Goal: Task Accomplishment & Management: Manage account settings

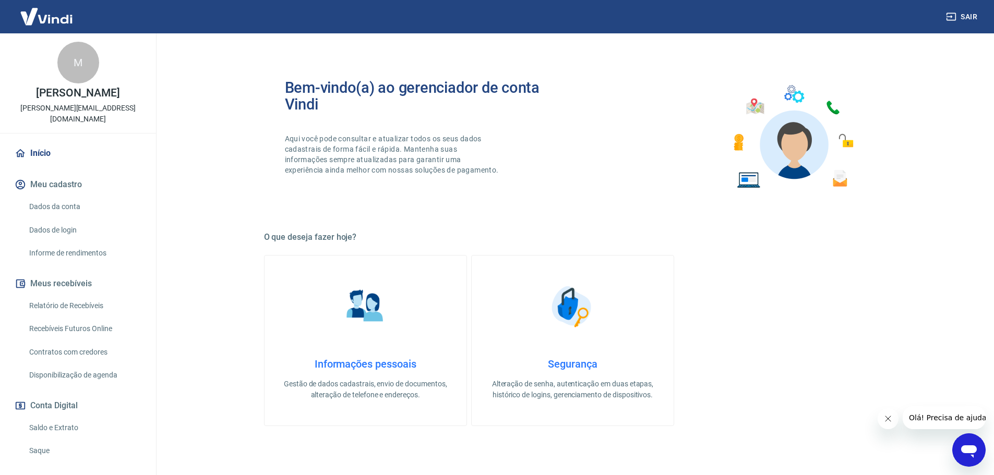
scroll to position [69, 0]
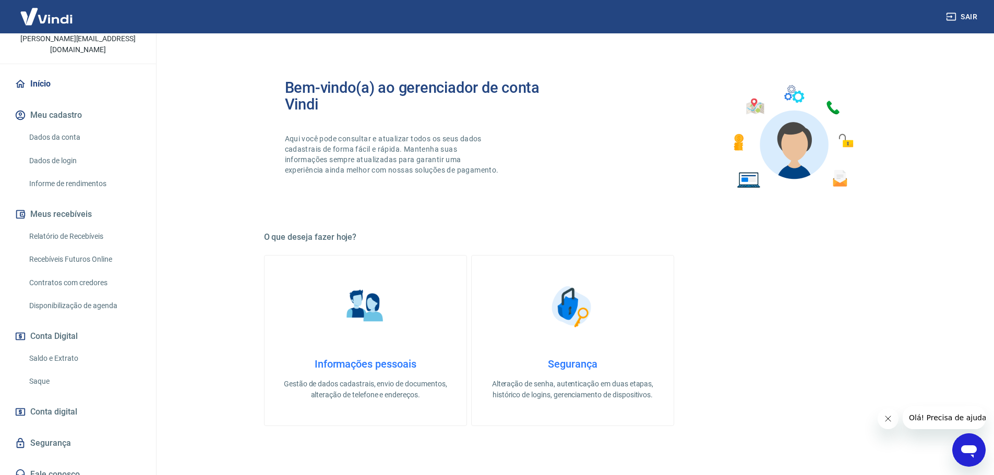
click at [63, 348] on link "Saldo e Extrato" at bounding box center [84, 358] width 118 height 21
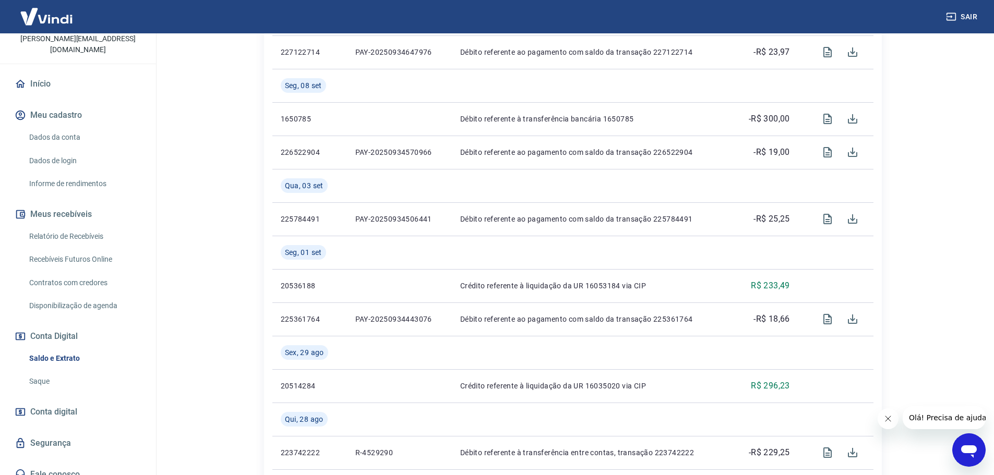
scroll to position [626, 0]
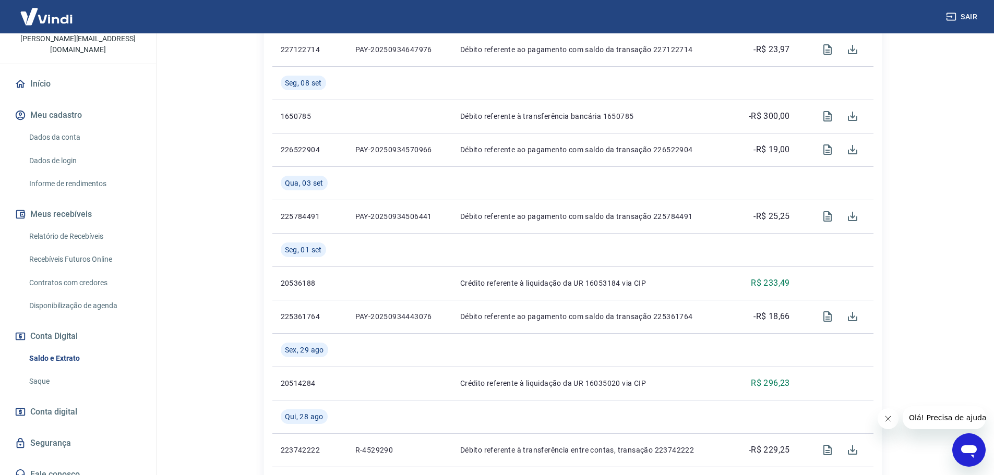
click at [55, 405] on span "Conta digital" at bounding box center [53, 412] width 47 height 15
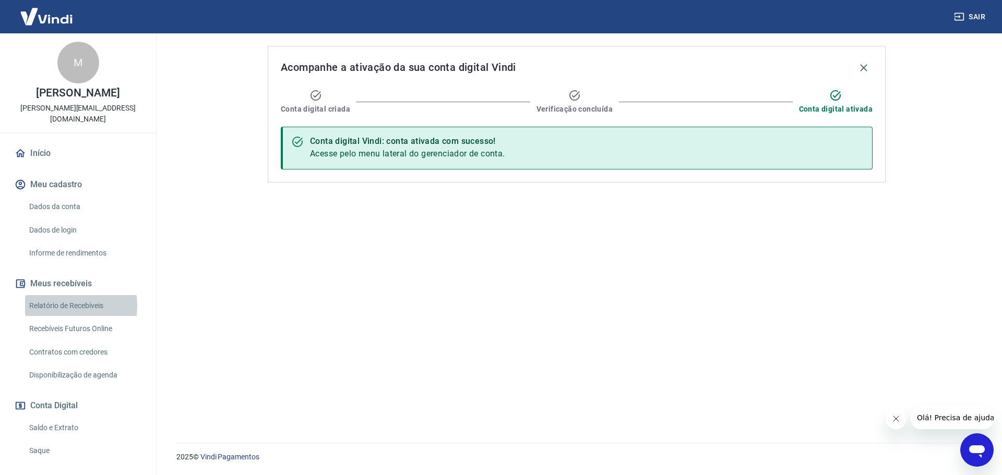
click at [66, 295] on link "Relatório de Recebíveis" at bounding box center [84, 305] width 118 height 21
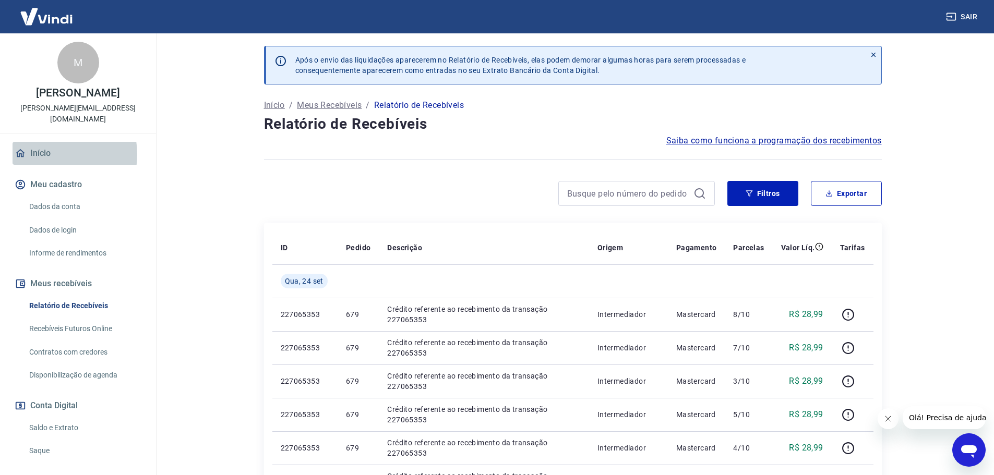
click at [52, 143] on link "Início" at bounding box center [78, 153] width 131 height 23
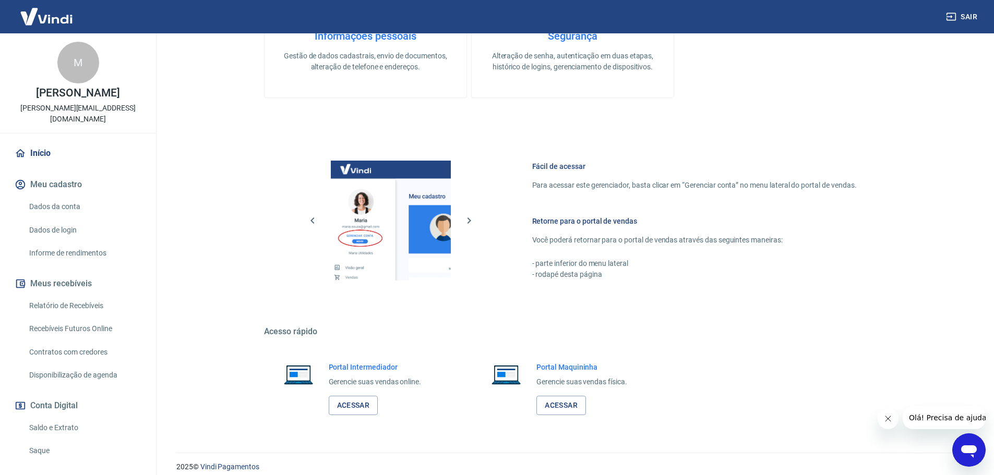
scroll to position [338, 0]
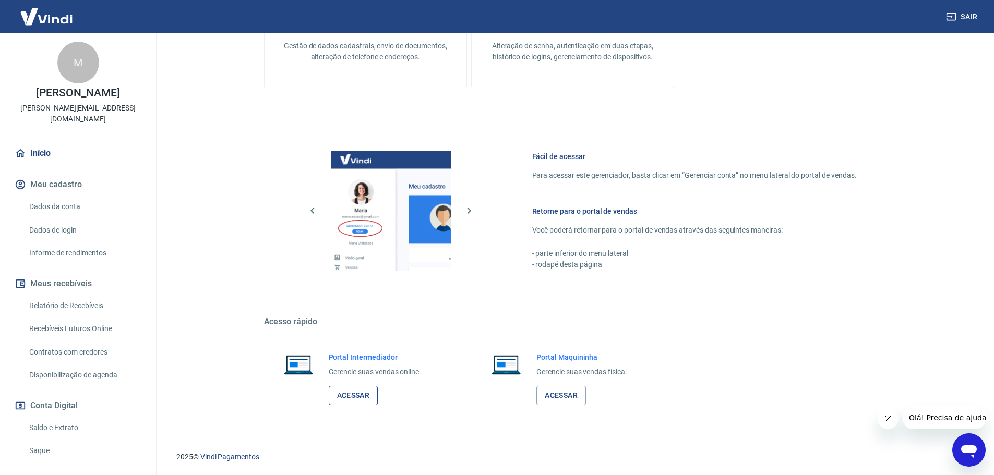
click at [355, 397] on link "Acessar" at bounding box center [354, 395] width 50 height 19
click at [349, 392] on link "Acessar" at bounding box center [354, 395] width 50 height 19
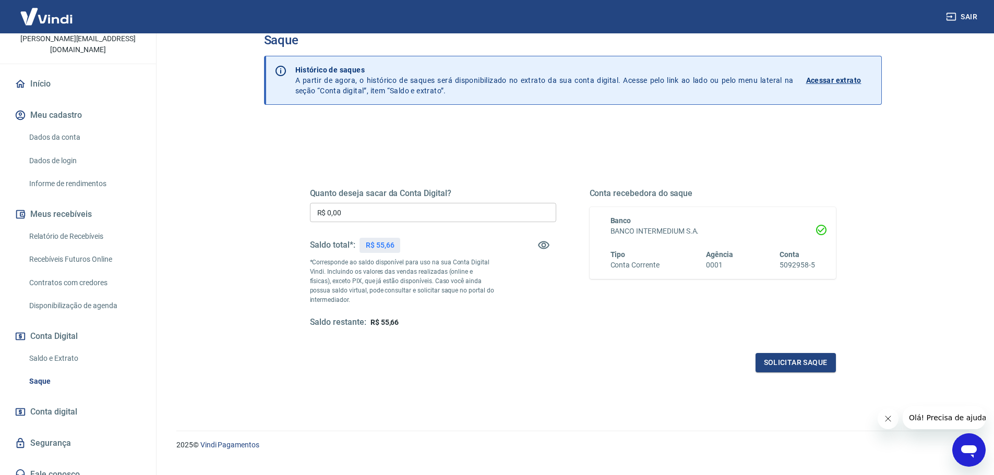
scroll to position [41, 0]
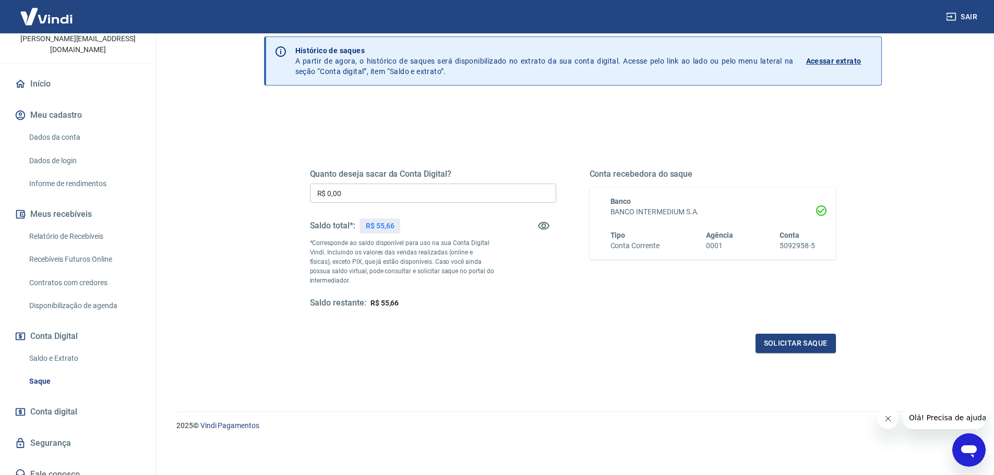
drag, startPoint x: 63, startPoint y: 402, endPoint x: 121, endPoint y: 397, distance: 58.6
click at [63, 405] on span "Conta digital" at bounding box center [53, 412] width 47 height 15
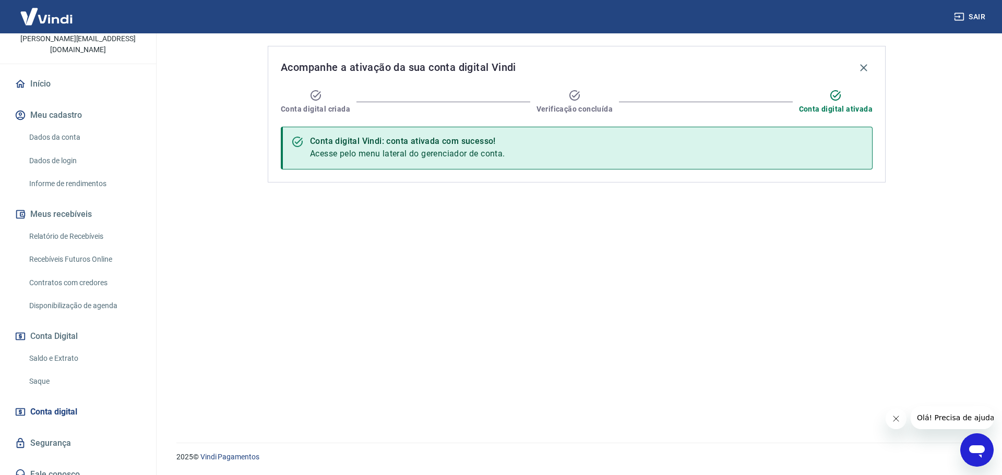
click at [53, 436] on link "Segurança" at bounding box center [78, 443] width 131 height 23
